Goal: Find specific fact: Find specific fact

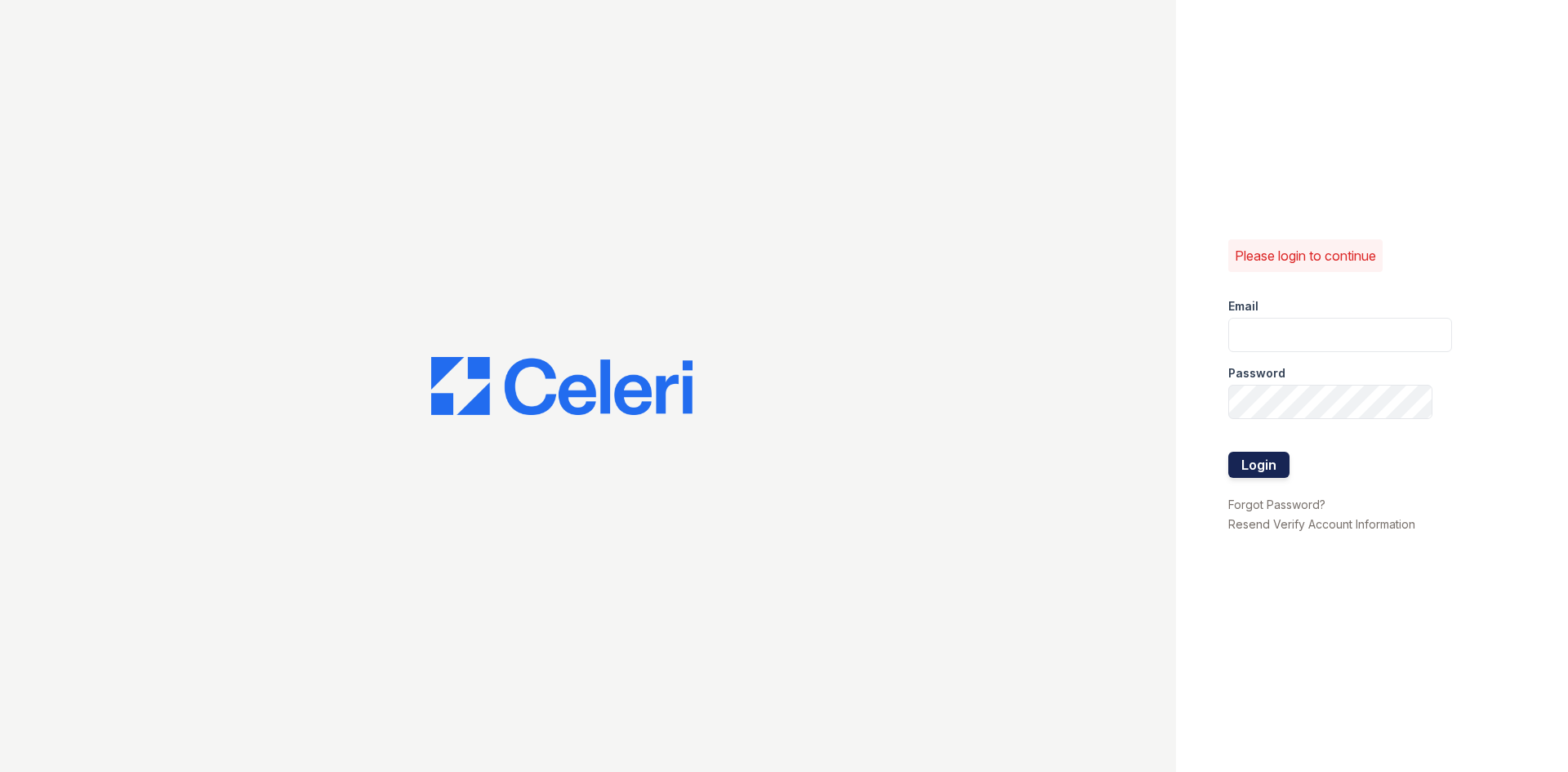
type input "renewonridgewoodtemp@trinity-pm.com"
click at [1274, 458] on button "Login" at bounding box center [1259, 465] width 61 height 26
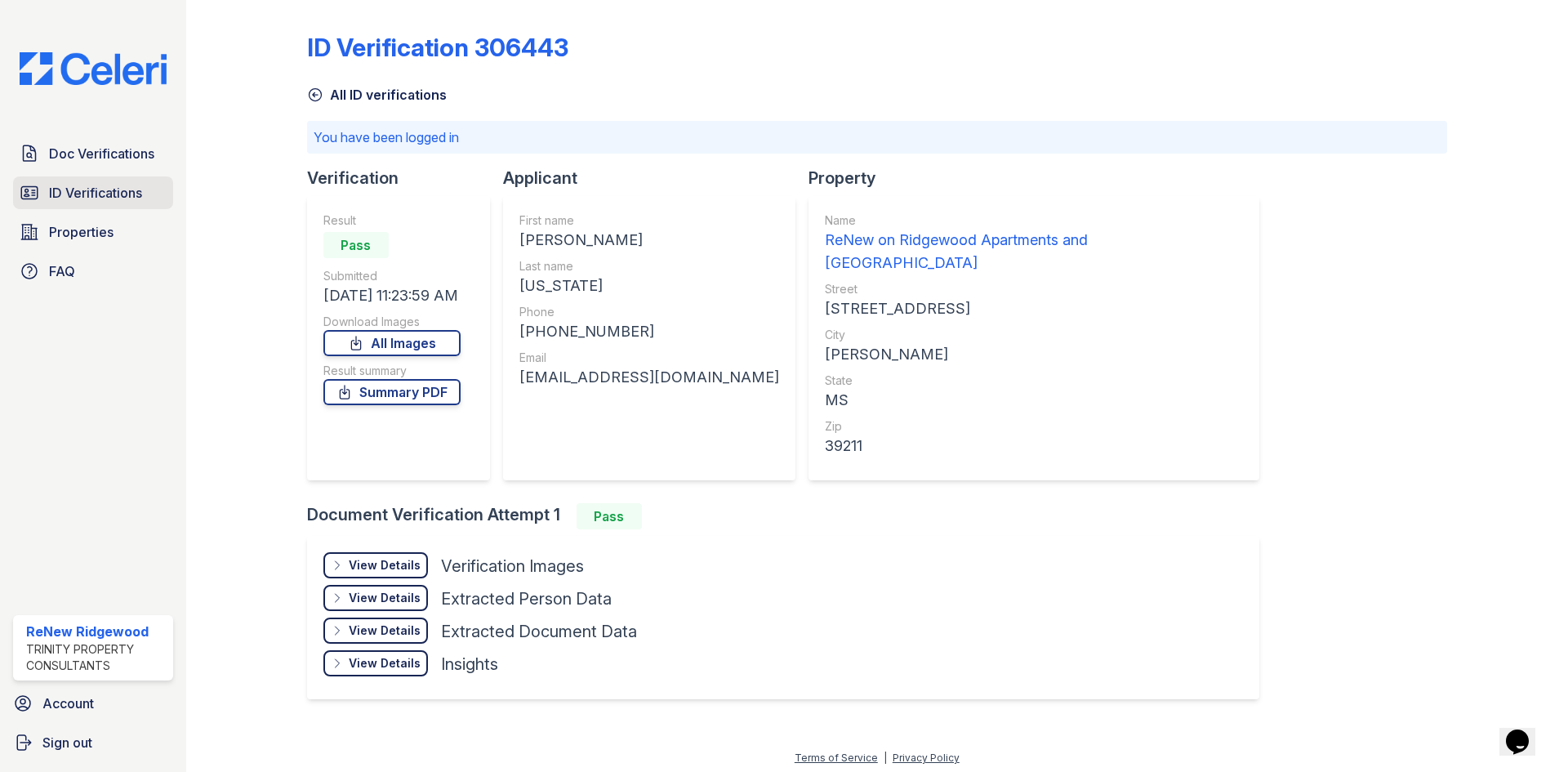
click at [108, 179] on link "ID Verifications" at bounding box center [93, 193] width 160 height 33
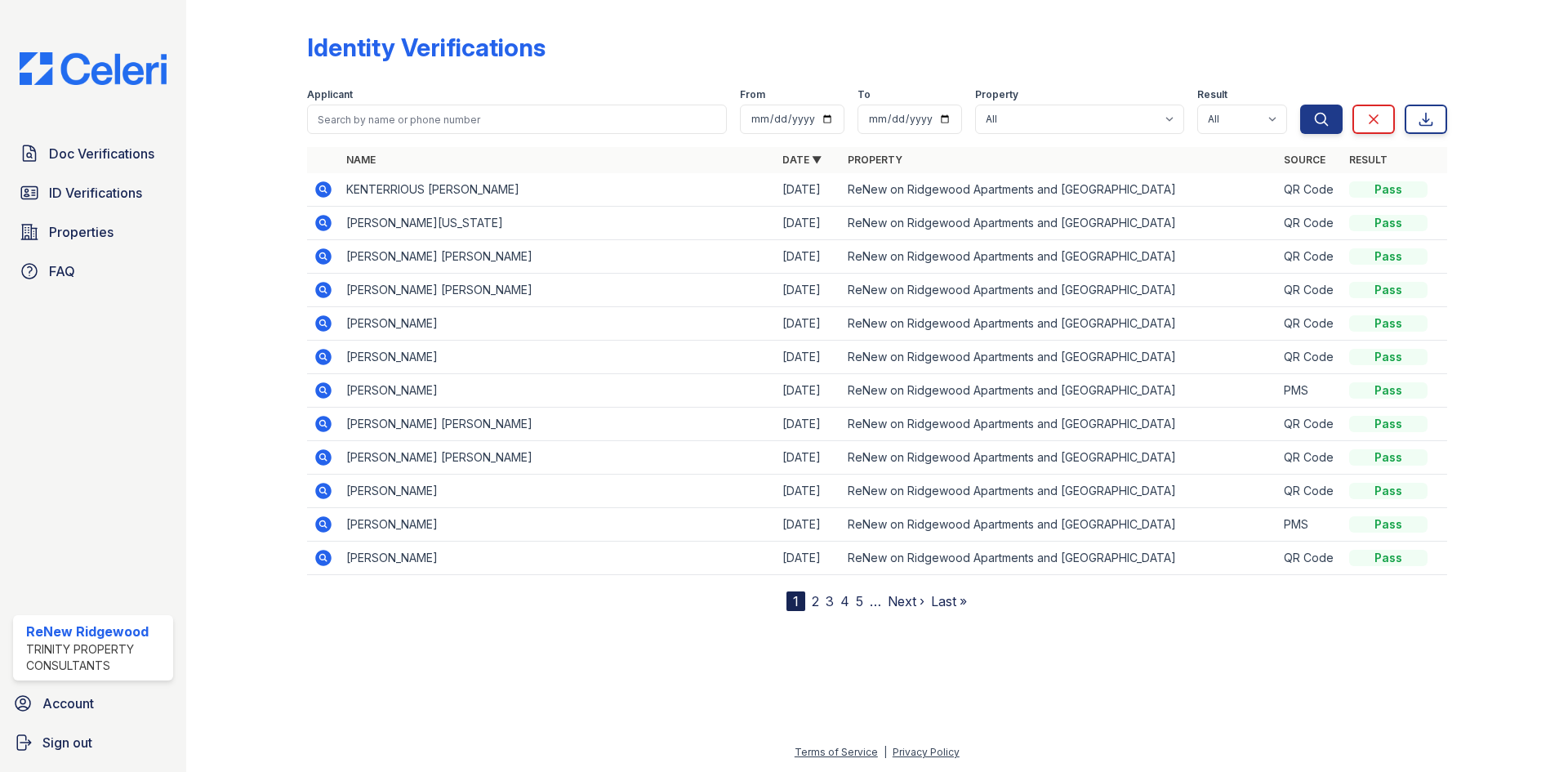
click at [315, 224] on icon at bounding box center [323, 223] width 20 height 20
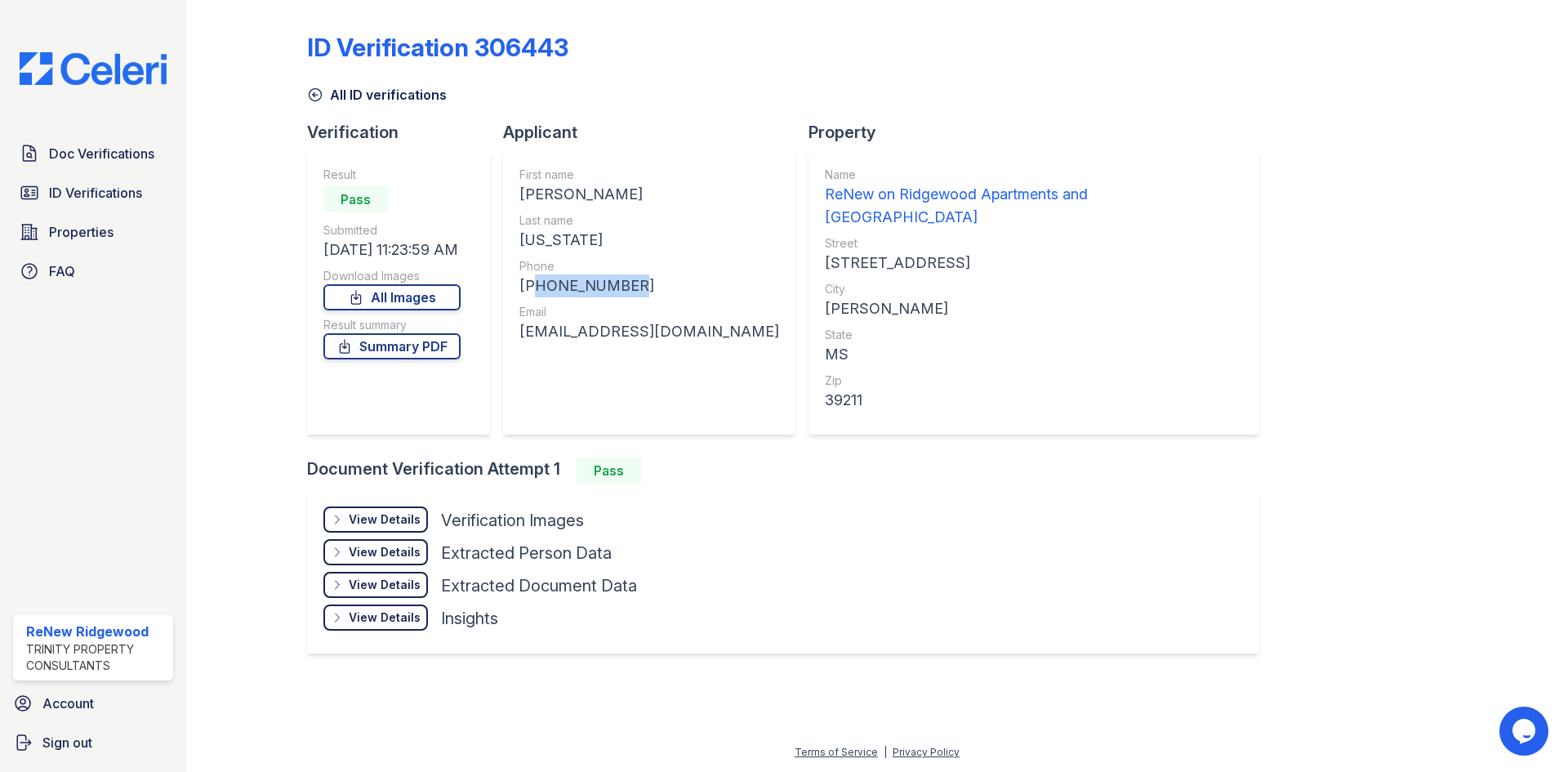
drag, startPoint x: 530, startPoint y: 282, endPoint x: 644, endPoint y: 297, distance: 115.0
click at [646, 296] on div "[PHONE_NUMBER]" at bounding box center [649, 286] width 259 height 23
copy div "17692095040"
drag, startPoint x: 516, startPoint y: 327, endPoint x: 710, endPoint y: 350, distance: 195.4
click at [710, 350] on div "First name [PERSON_NAME] Last name [US_STATE] Phone [PHONE_NUMBER] Email [EMAIL…" at bounding box center [649, 292] width 292 height 284
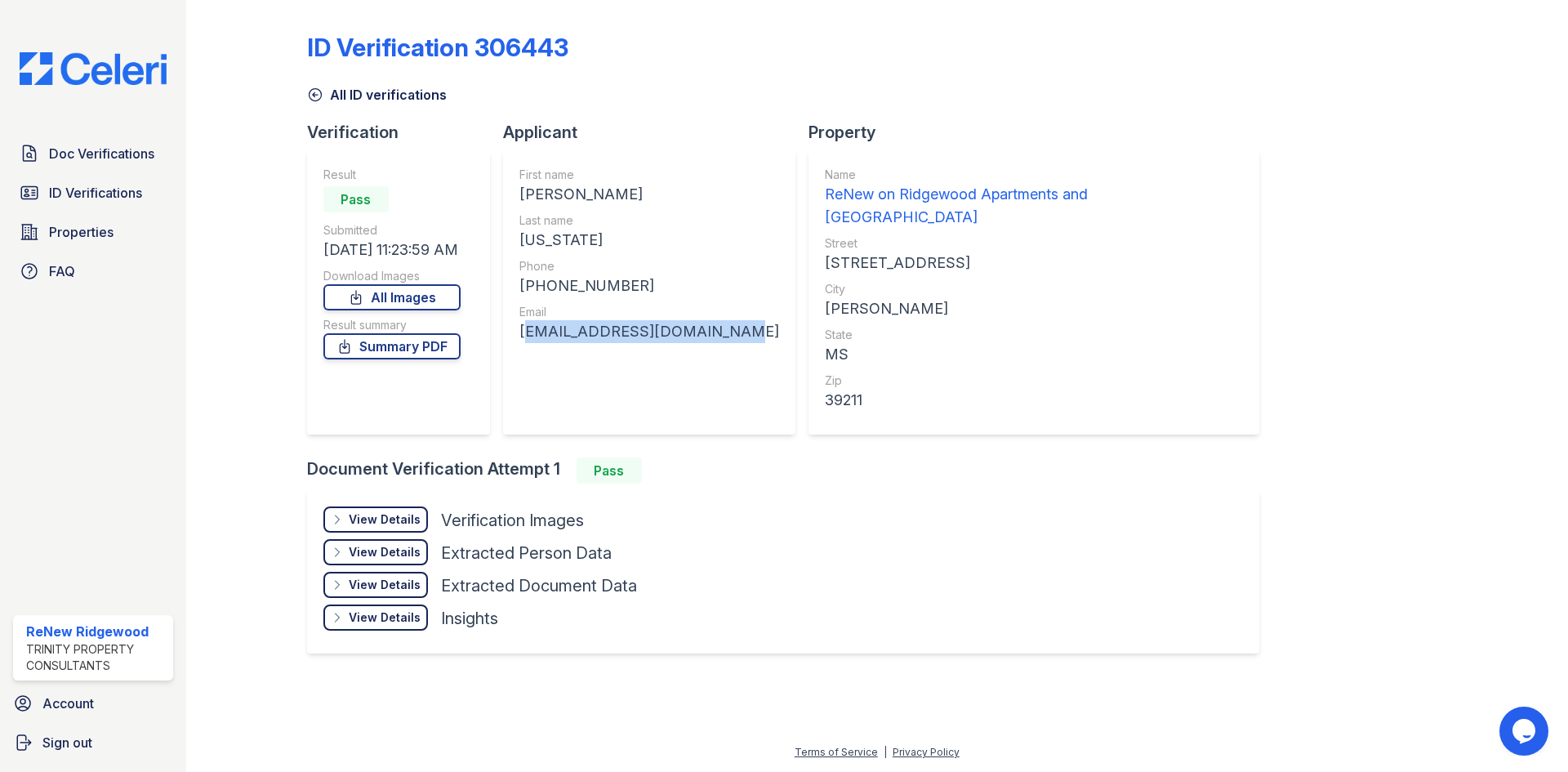
copy div "[EMAIL_ADDRESS][DOMAIN_NAME]"
